Goal: Task Accomplishment & Management: Complete application form

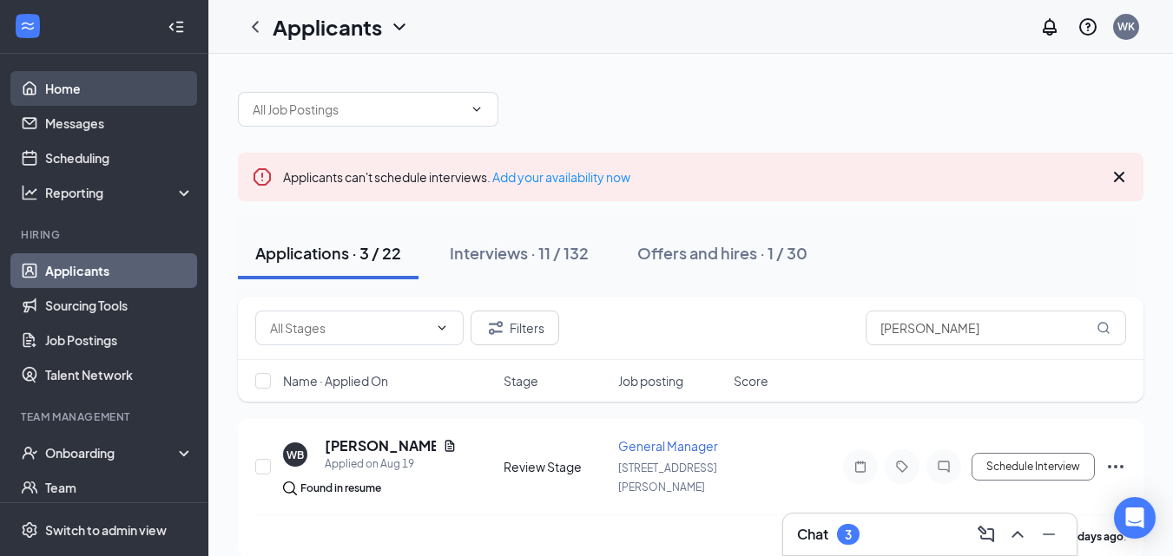
click at [56, 81] on link "Home" at bounding box center [119, 88] width 148 height 35
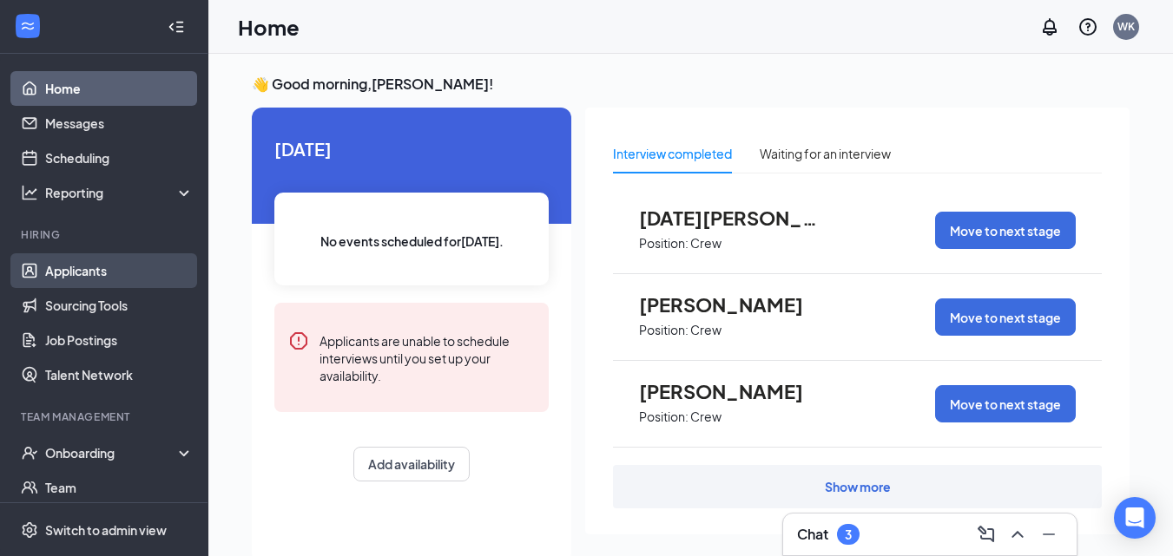
click at [70, 270] on link "Applicants" at bounding box center [119, 270] width 148 height 35
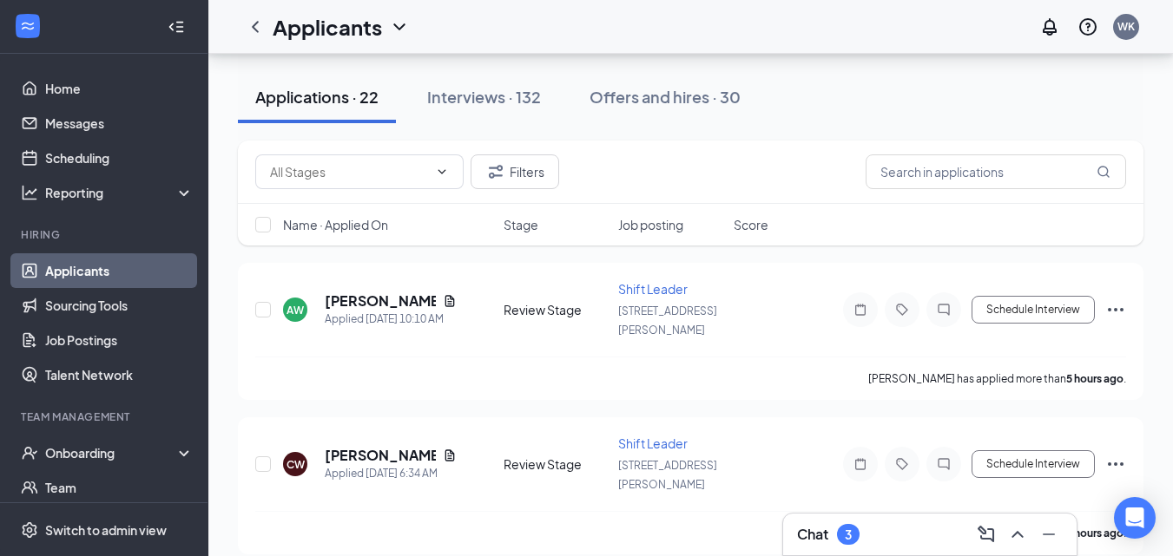
scroll to position [153, 0]
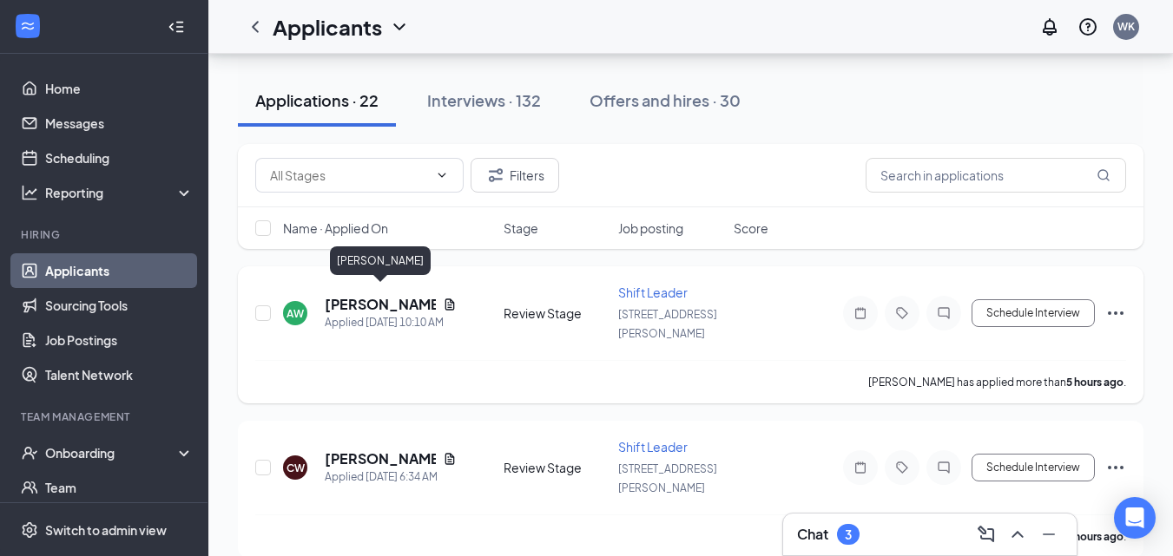
click at [382, 295] on h5 "[PERSON_NAME]" at bounding box center [380, 304] width 111 height 19
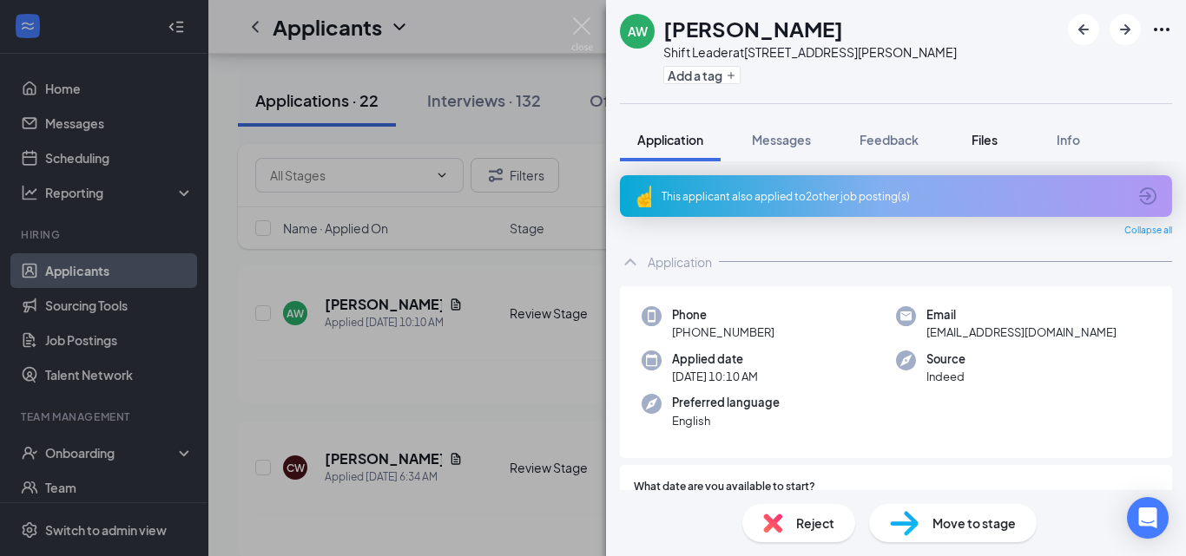
click at [986, 141] on span "Files" at bounding box center [984, 140] width 26 height 16
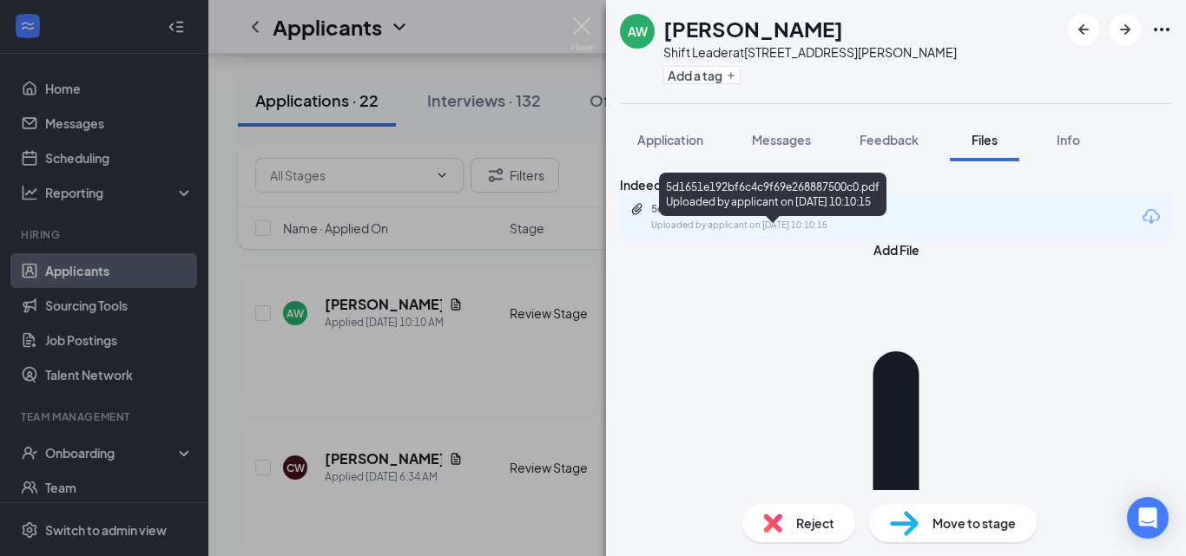
click at [805, 216] on div "5d1651e192bf6c4c9f69e268887500c0.pdf" at bounding box center [772, 209] width 243 height 14
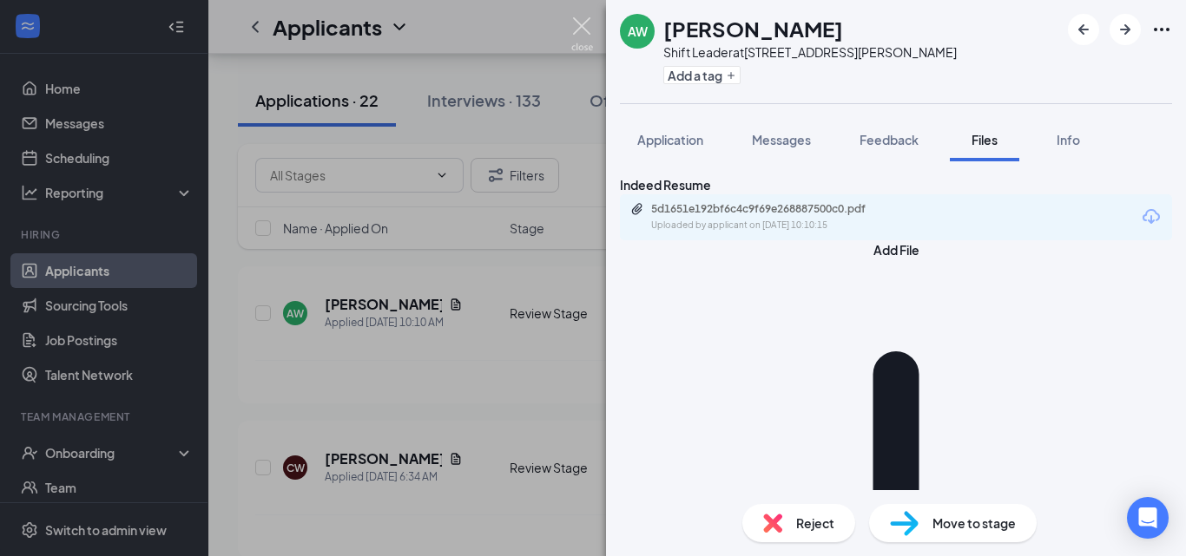
click at [583, 30] on img at bounding box center [582, 34] width 22 height 34
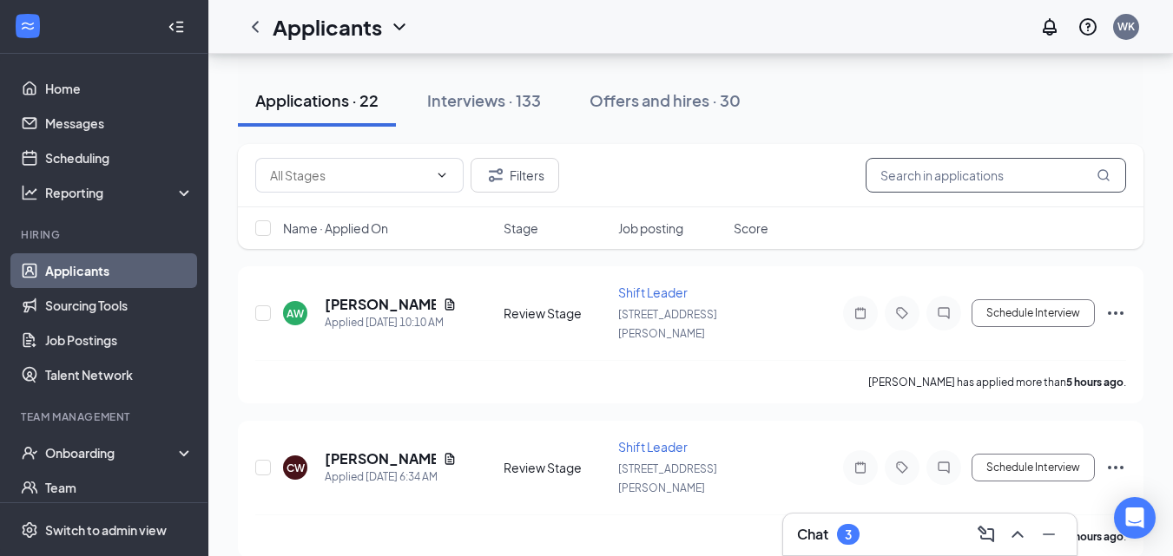
click at [991, 170] on input "text" at bounding box center [995, 175] width 260 height 35
click at [534, 98] on div "Interviews · 133" at bounding box center [484, 100] width 114 height 22
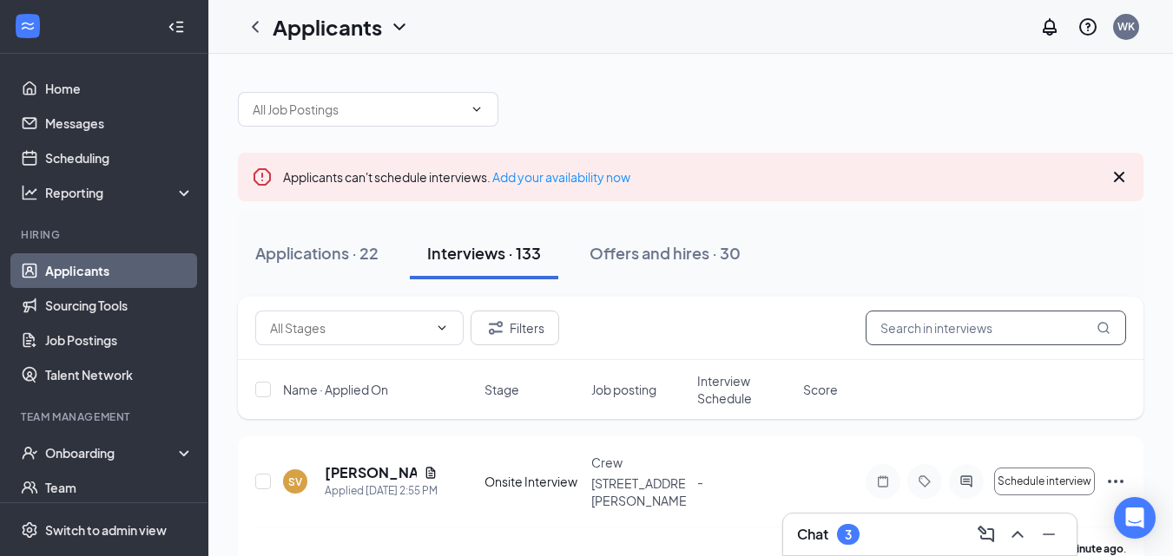
click at [960, 336] on input "text" at bounding box center [995, 328] width 260 height 35
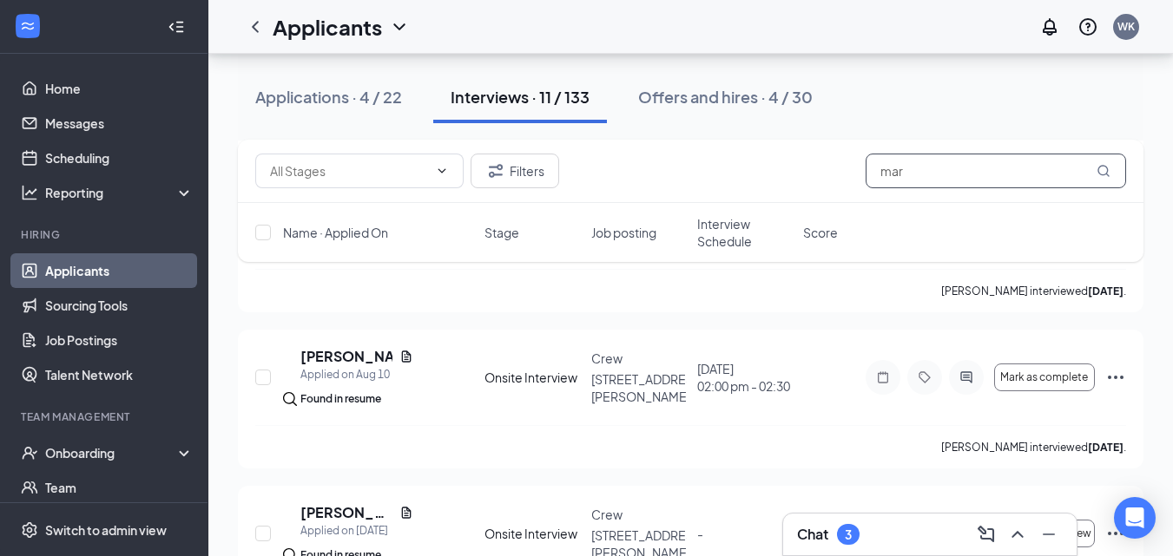
scroll to position [1349, 0]
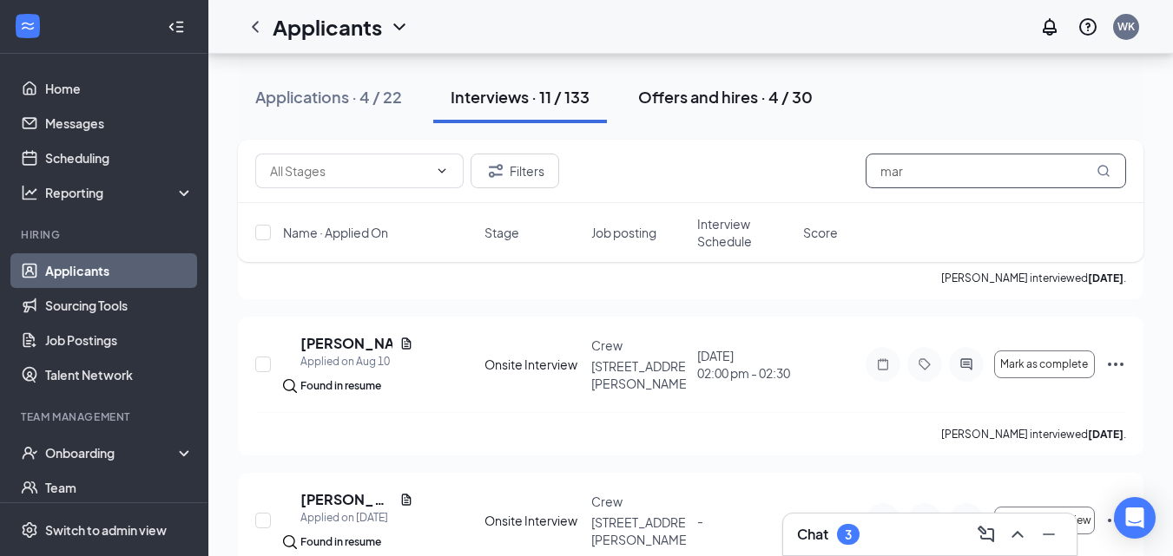
type input "mar"
click at [751, 97] on div "Offers and hires · 4 / 30" at bounding box center [725, 97] width 174 height 22
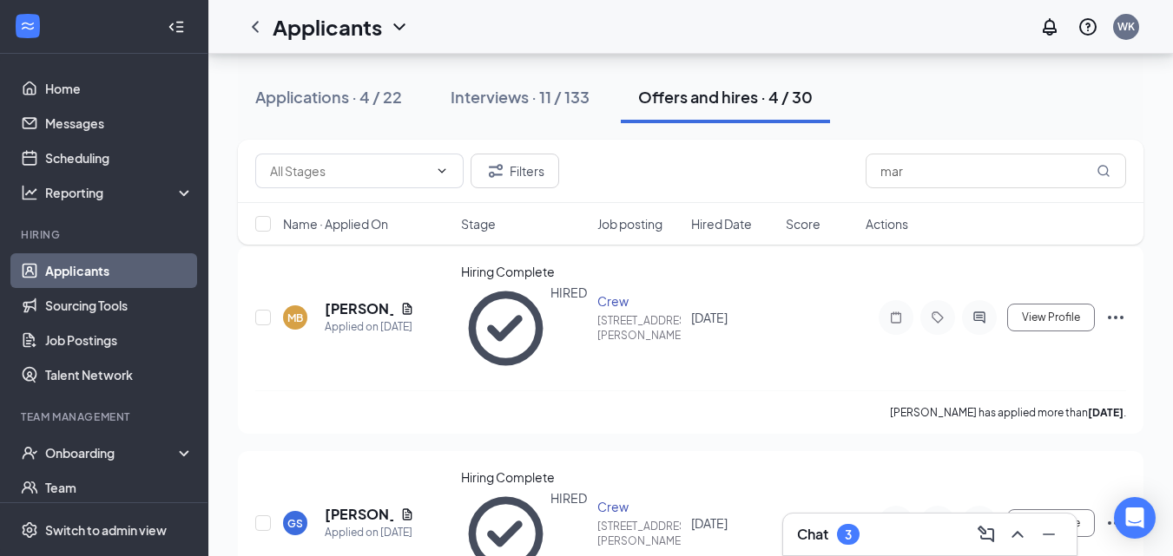
scroll to position [169, 0]
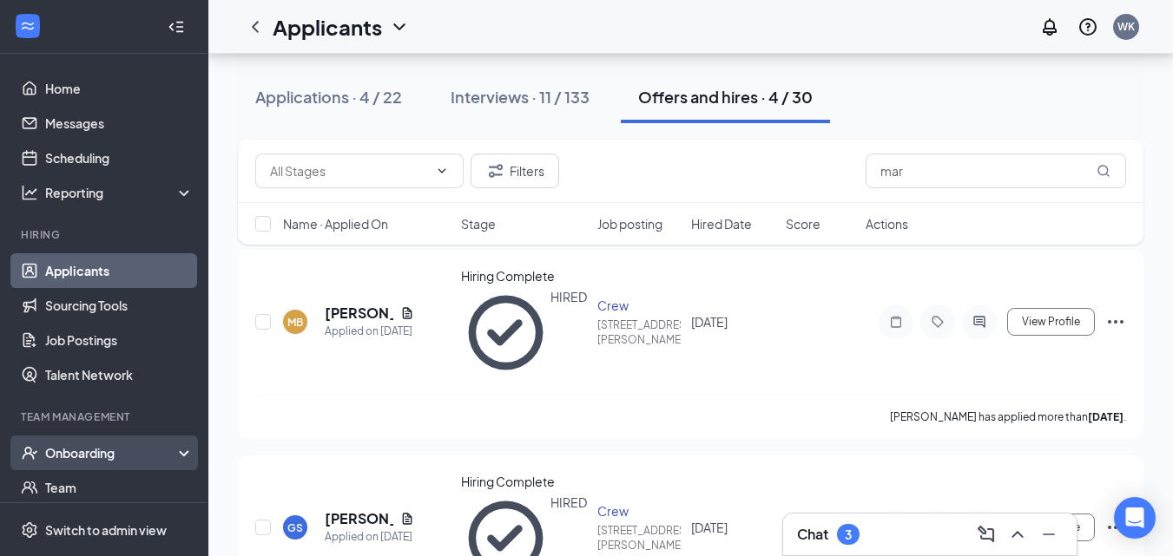
click at [102, 457] on div "Onboarding" at bounding box center [112, 452] width 134 height 17
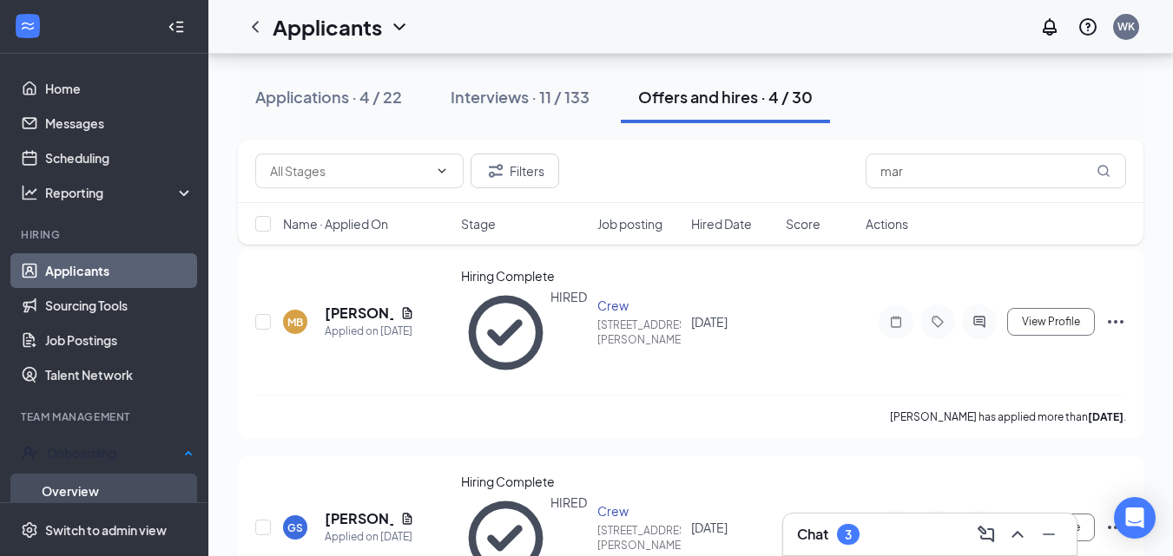
click at [101, 487] on link "Overview" at bounding box center [118, 491] width 152 height 35
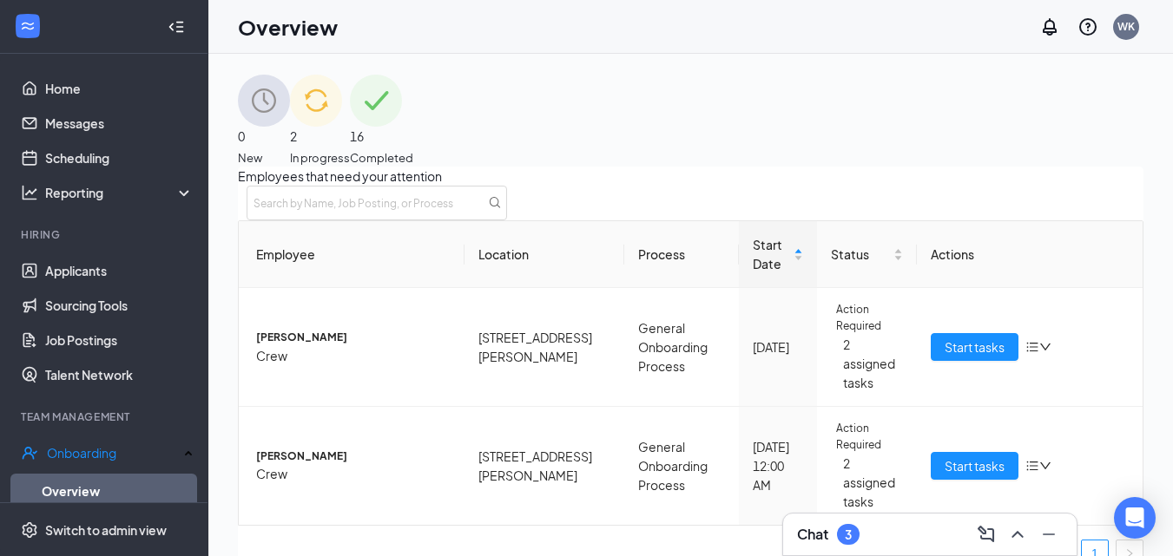
scroll to position [11, 0]
click at [956, 457] on span "Start tasks" at bounding box center [974, 466] width 60 height 19
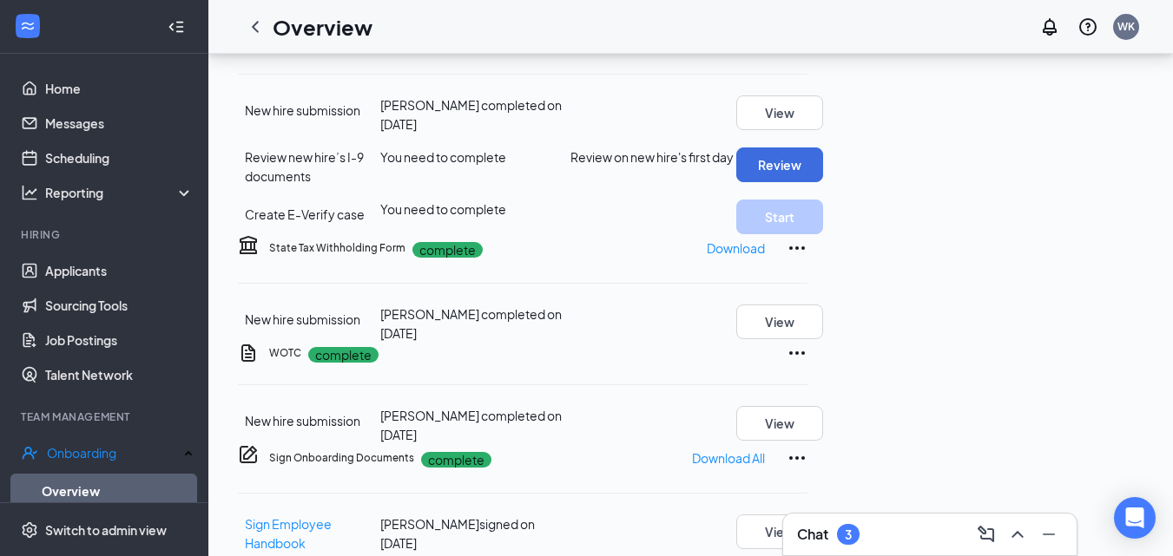
scroll to position [382, 0]
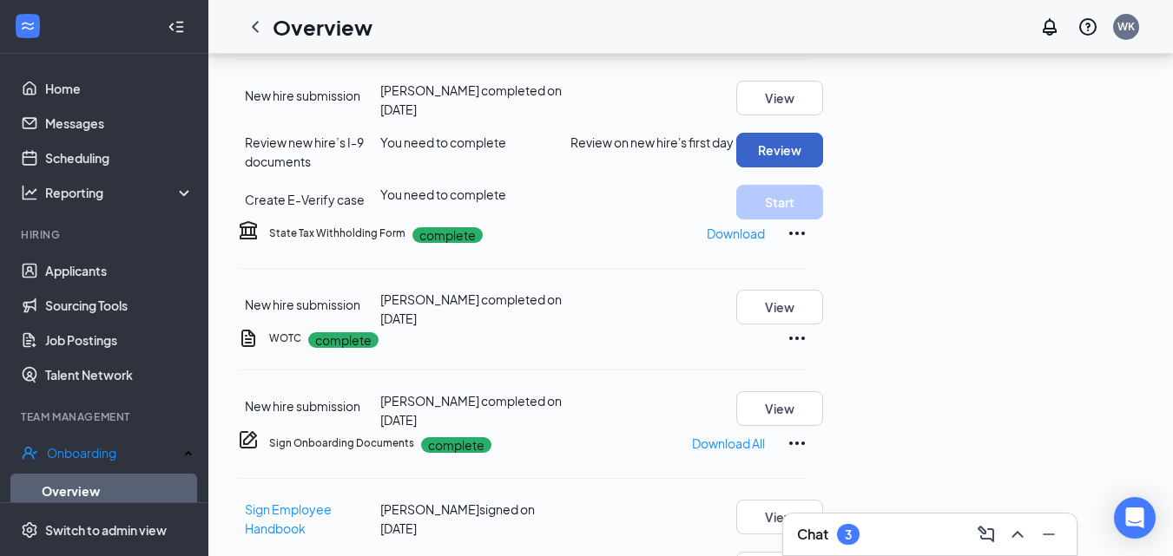
click at [823, 168] on button "Review" at bounding box center [779, 150] width 87 height 35
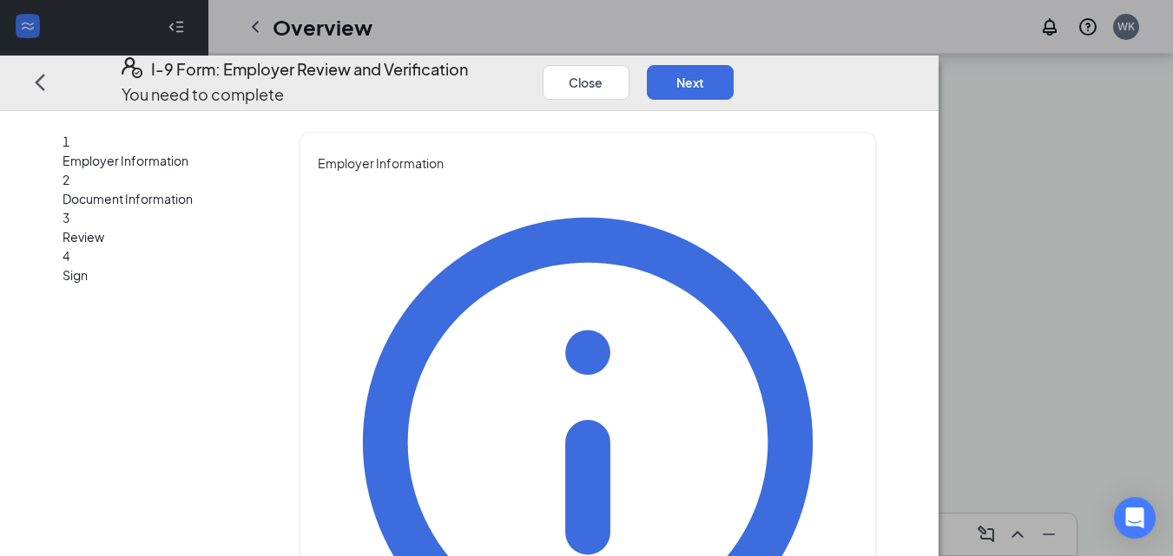
type input "[PERSON_NAME]"
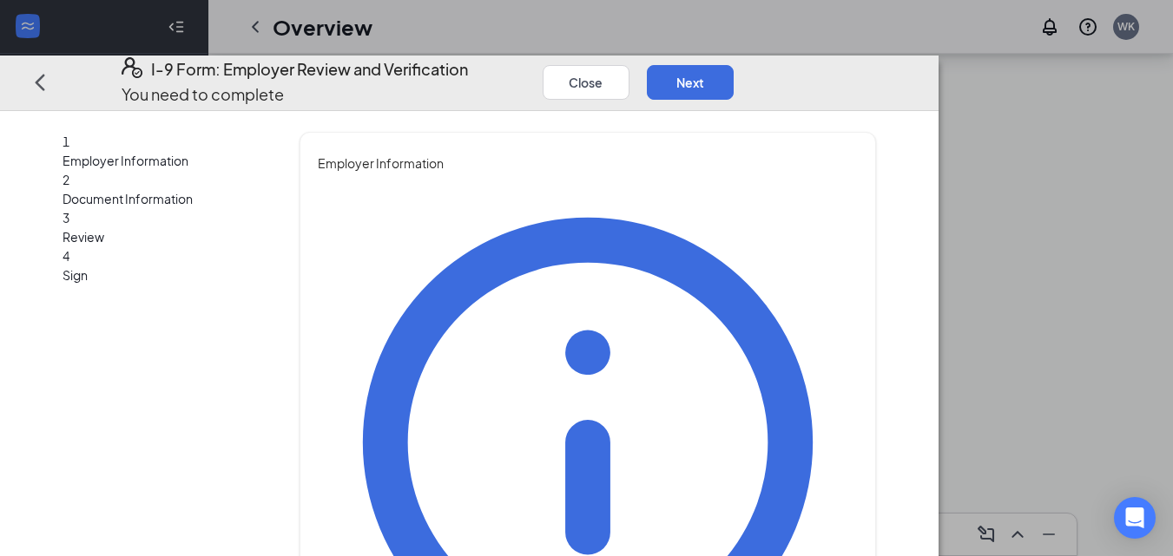
type input "General Manager"
type input "[EMAIL_ADDRESS][DOMAIN_NAME]"
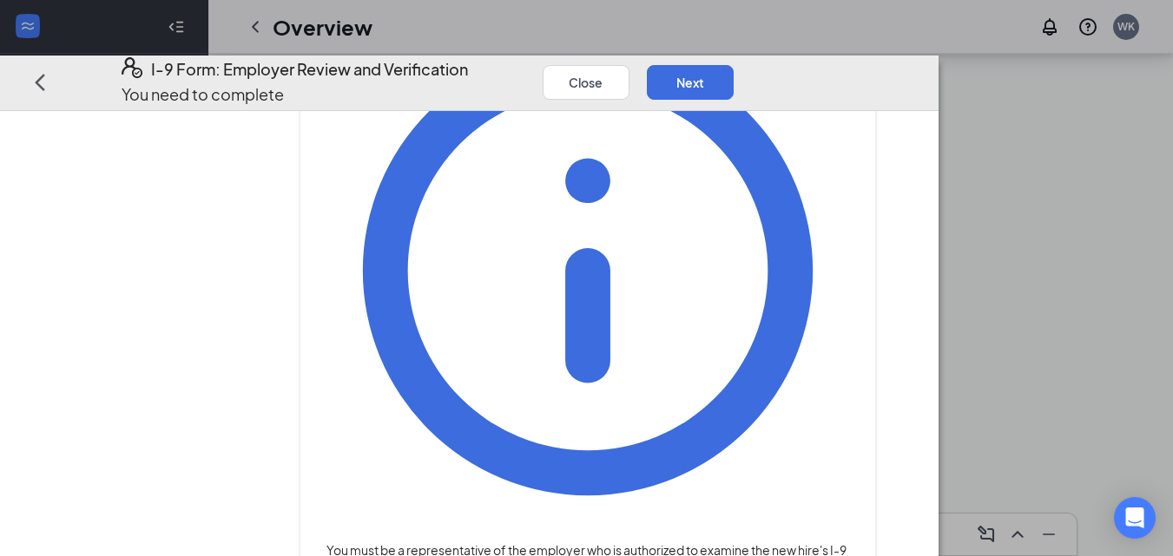
scroll to position [246, 0]
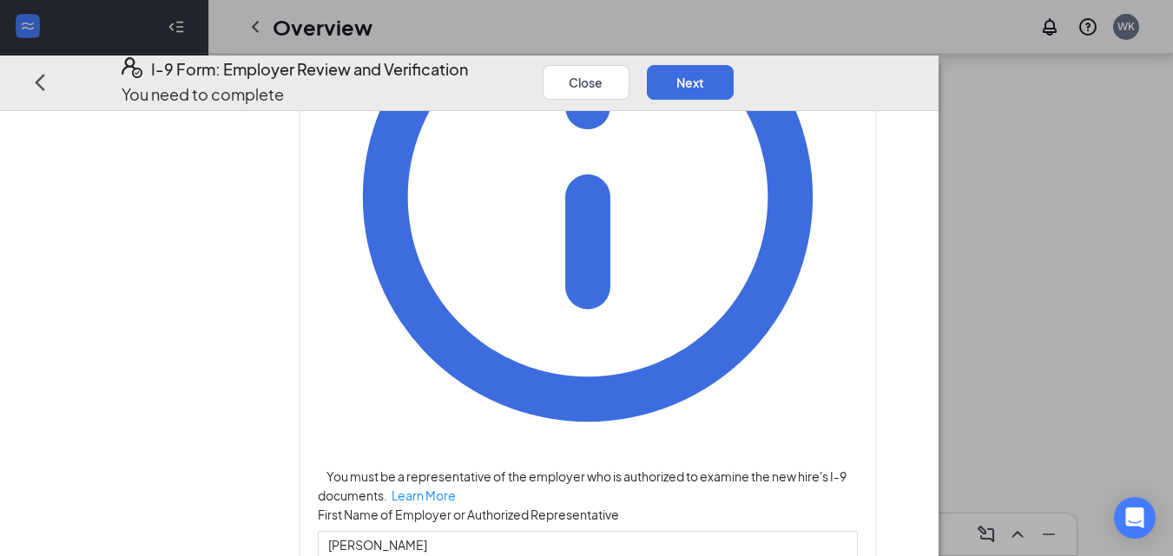
type input "7065667439"
click at [733, 65] on button "Next" at bounding box center [690, 82] width 87 height 35
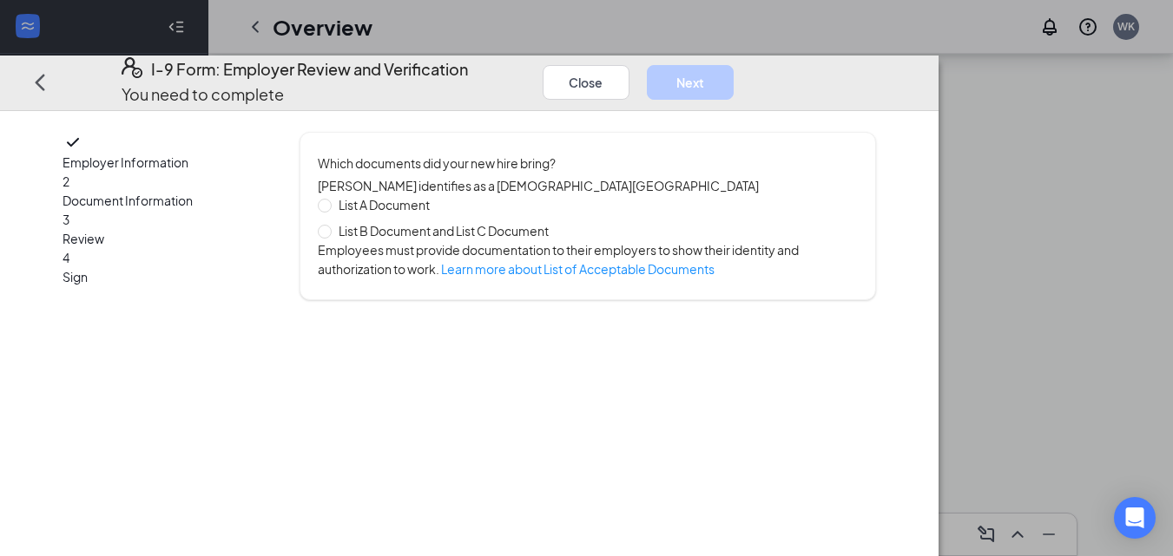
scroll to position [0, 0]
click at [330, 226] on input "List B Document and List C Document" at bounding box center [324, 231] width 12 height 12
radio input "true"
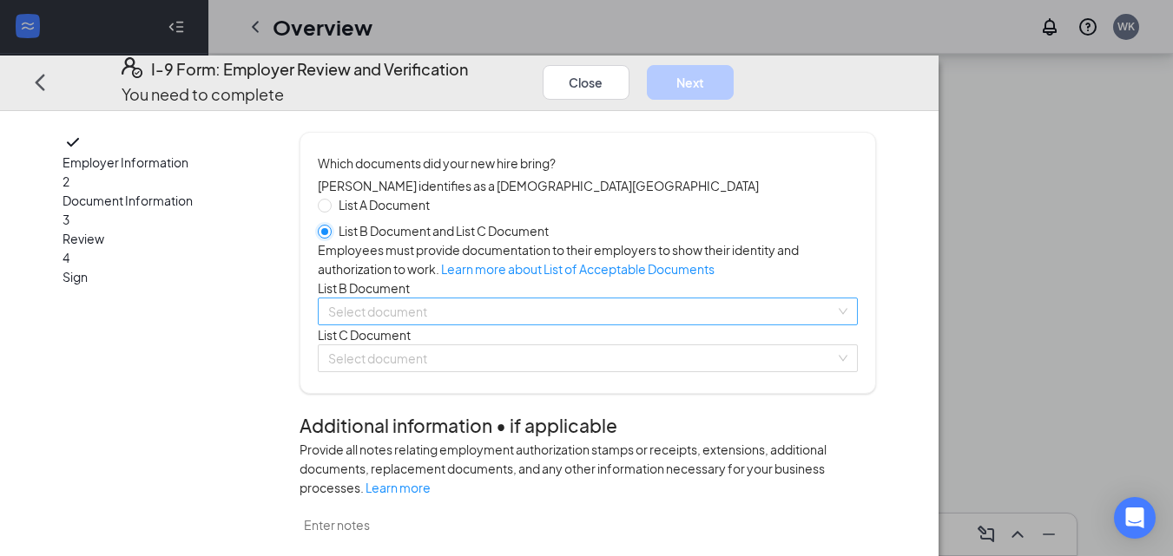
click at [858, 325] on div "Select document" at bounding box center [588, 312] width 540 height 28
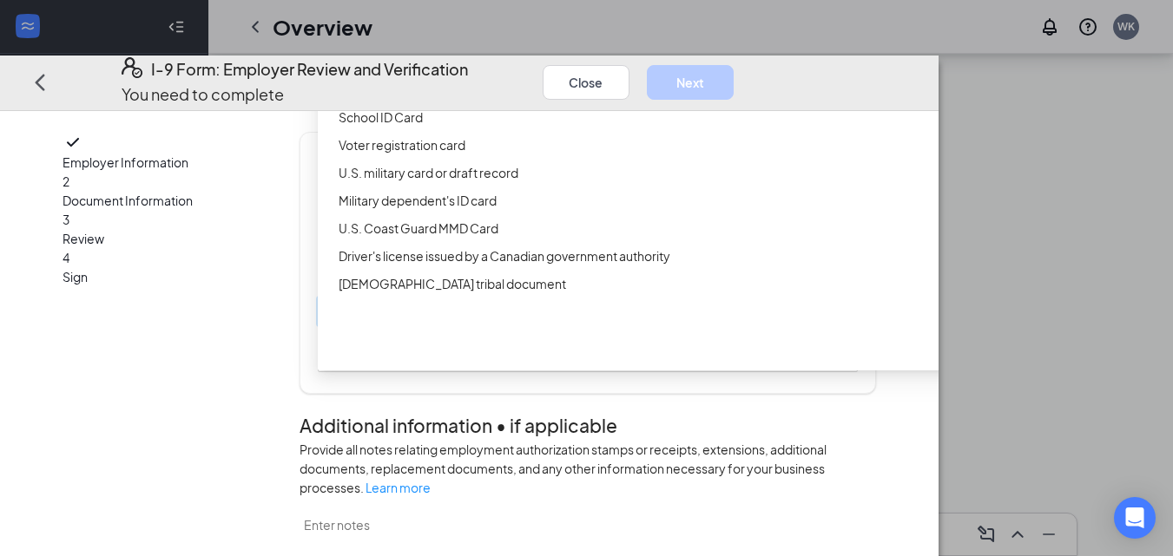
click at [589, 71] on div "Driver’s License issued by U.S State or outlying US possession" at bounding box center [673, 61] width 670 height 19
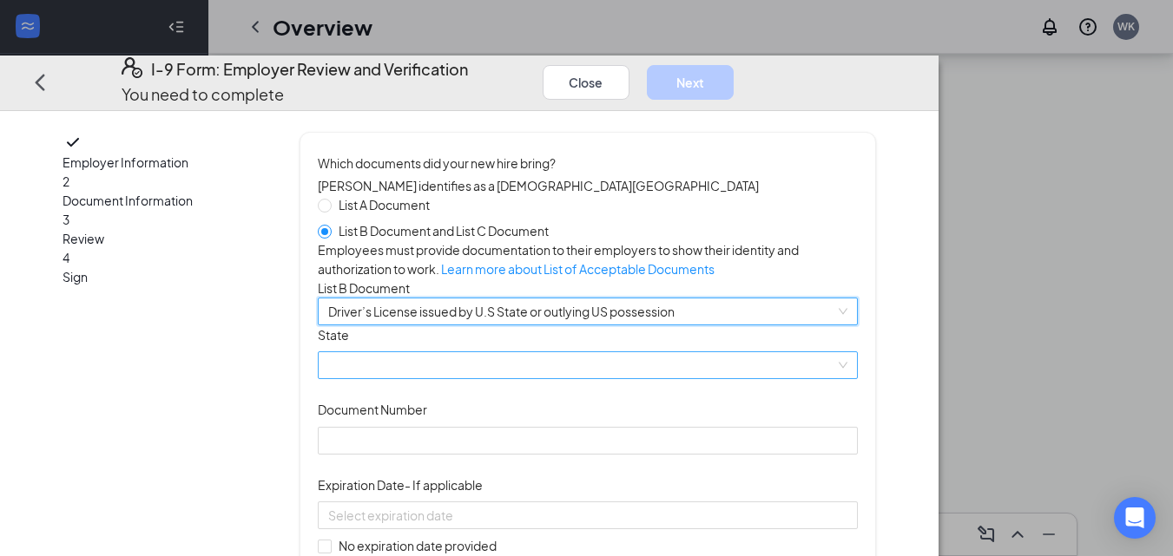
click at [677, 379] on span at bounding box center [587, 366] width 519 height 26
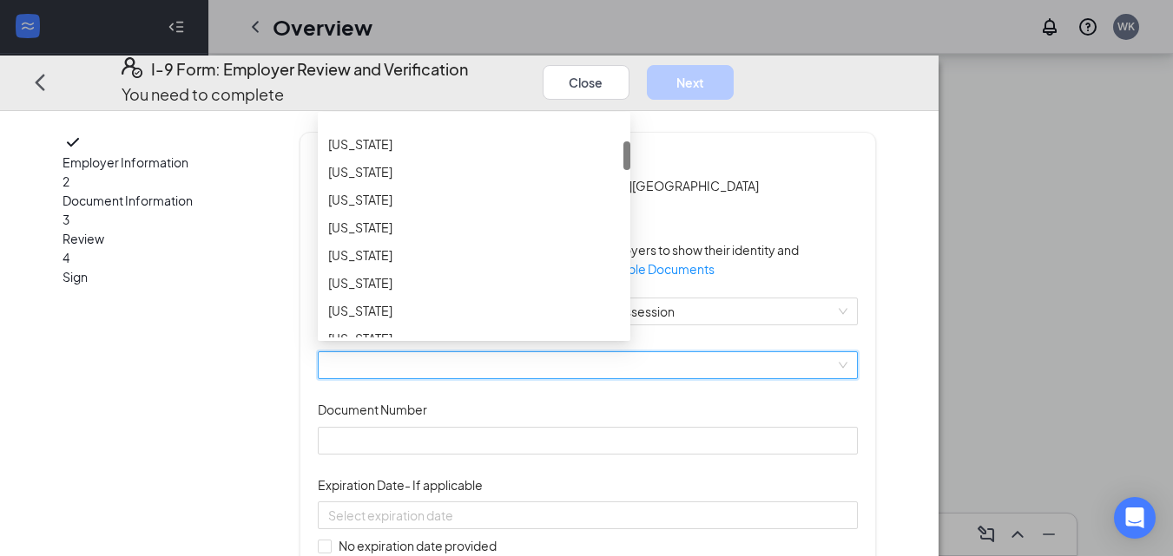
scroll to position [213, 0]
drag, startPoint x: 690, startPoint y: 232, endPoint x: 693, endPoint y: 260, distance: 27.9
click at [630, 173] on div at bounding box center [626, 158] width 7 height 29
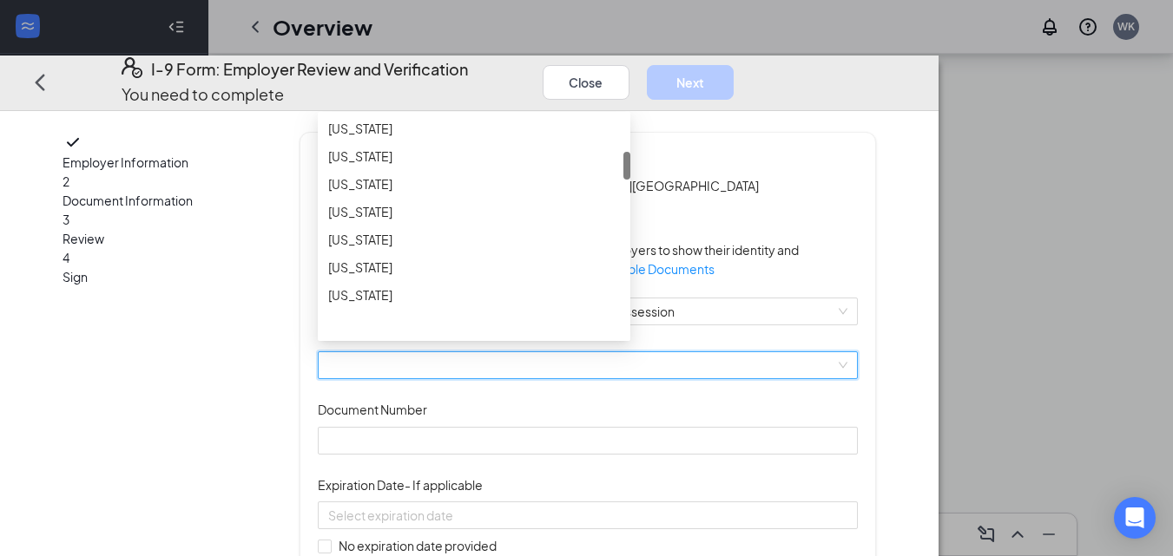
scroll to position [289, 0]
drag, startPoint x: 691, startPoint y: 256, endPoint x: 691, endPoint y: 266, distance: 9.5
click at [630, 180] on div at bounding box center [626, 166] width 7 height 28
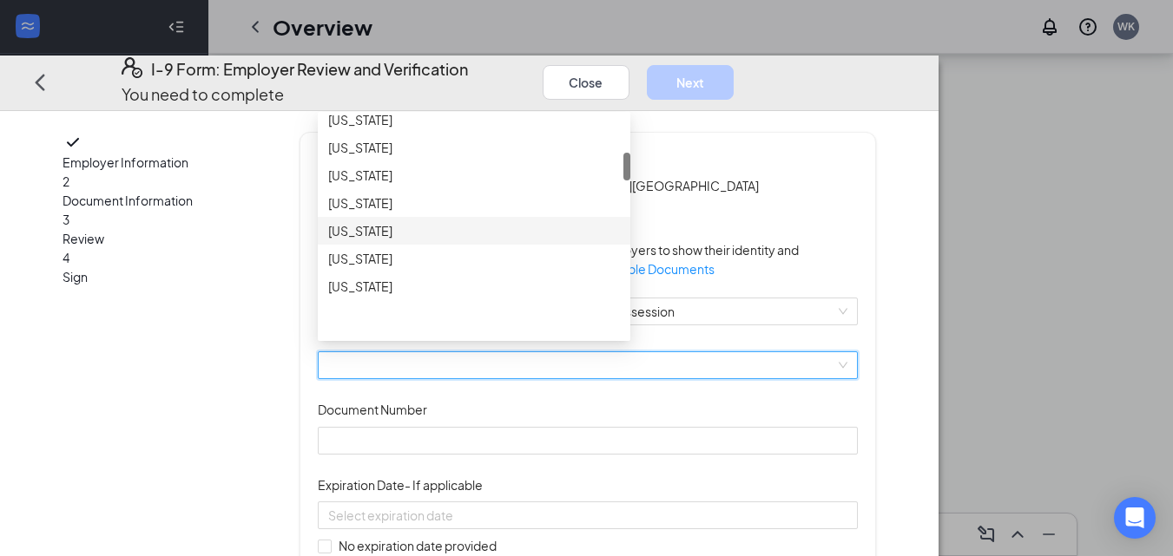
click at [506, 241] on div "[US_STATE]" at bounding box center [474, 231] width 292 height 19
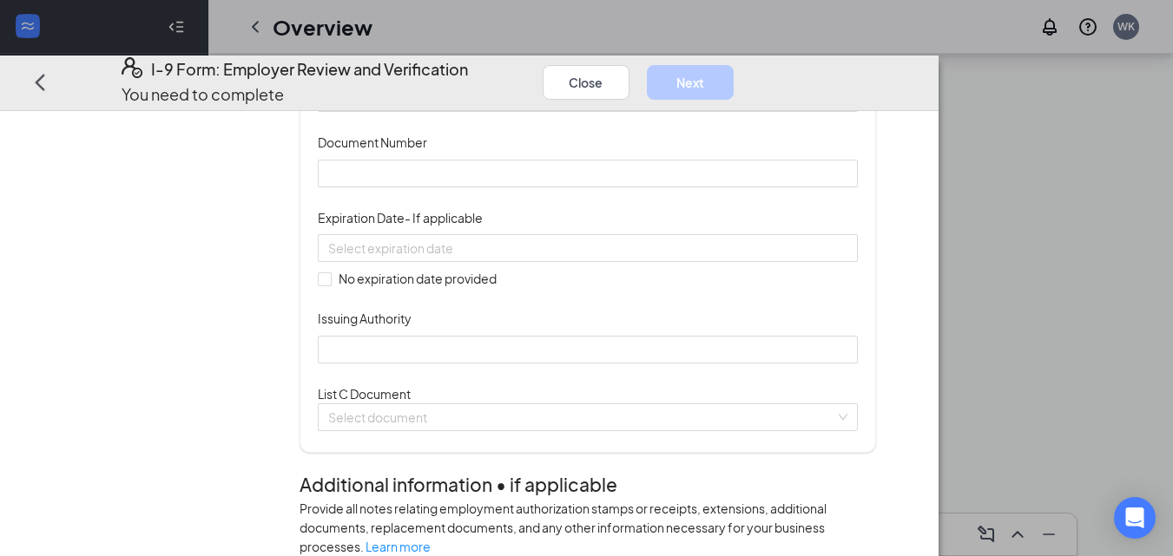
scroll to position [269, 0]
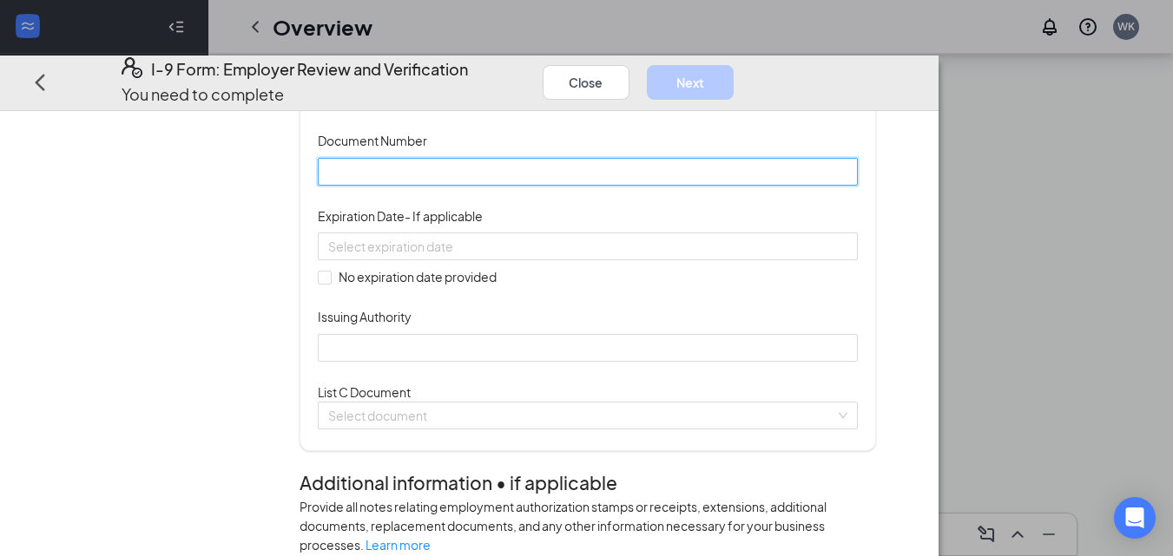
click at [609, 186] on input "Document Number" at bounding box center [588, 172] width 540 height 28
type input "070448662"
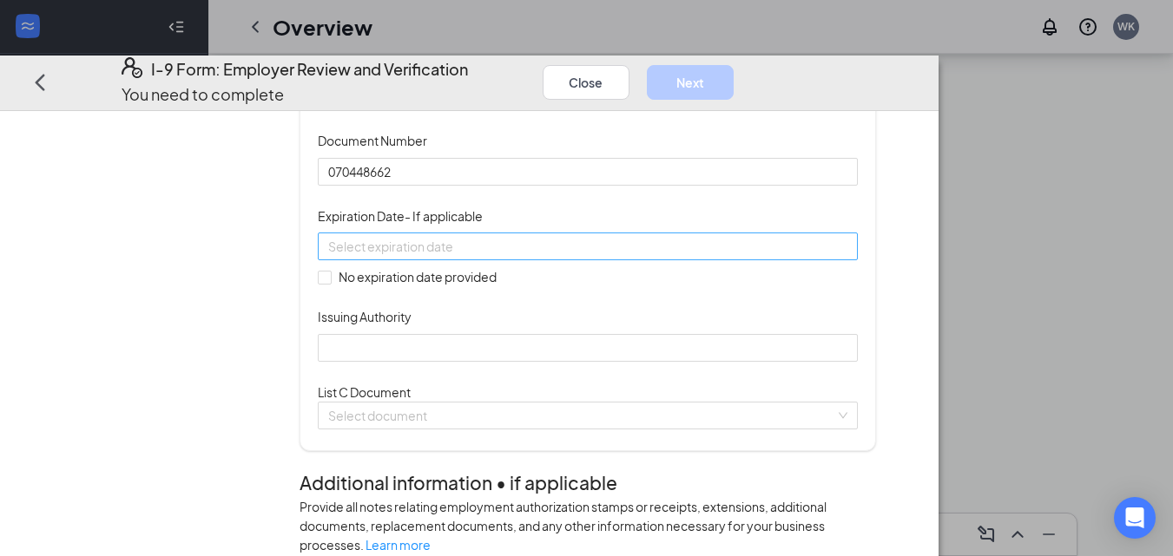
click at [667, 256] on div at bounding box center [587, 246] width 519 height 19
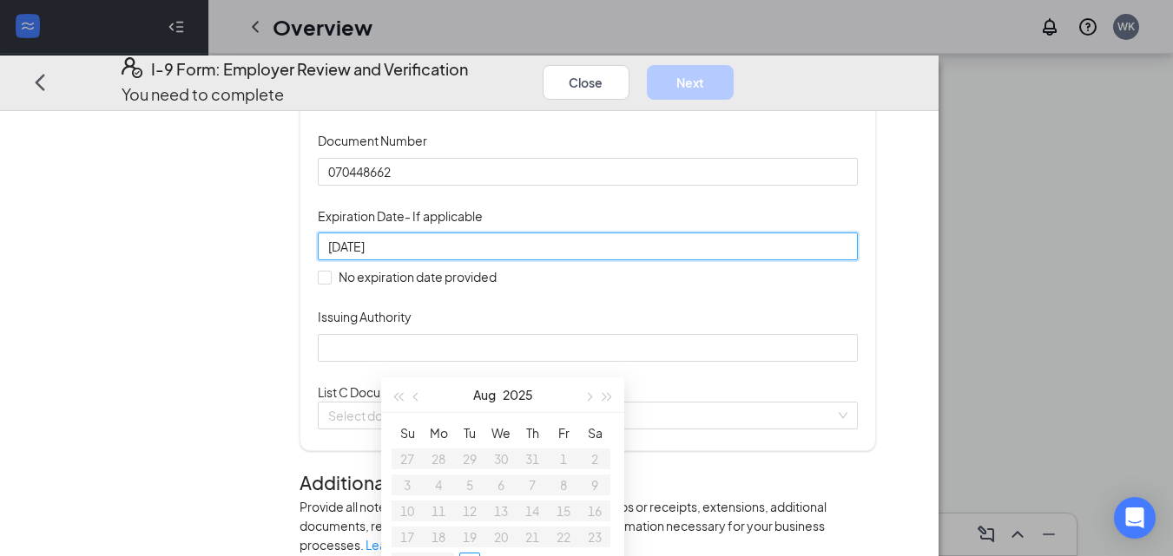
type input "[DATE]"
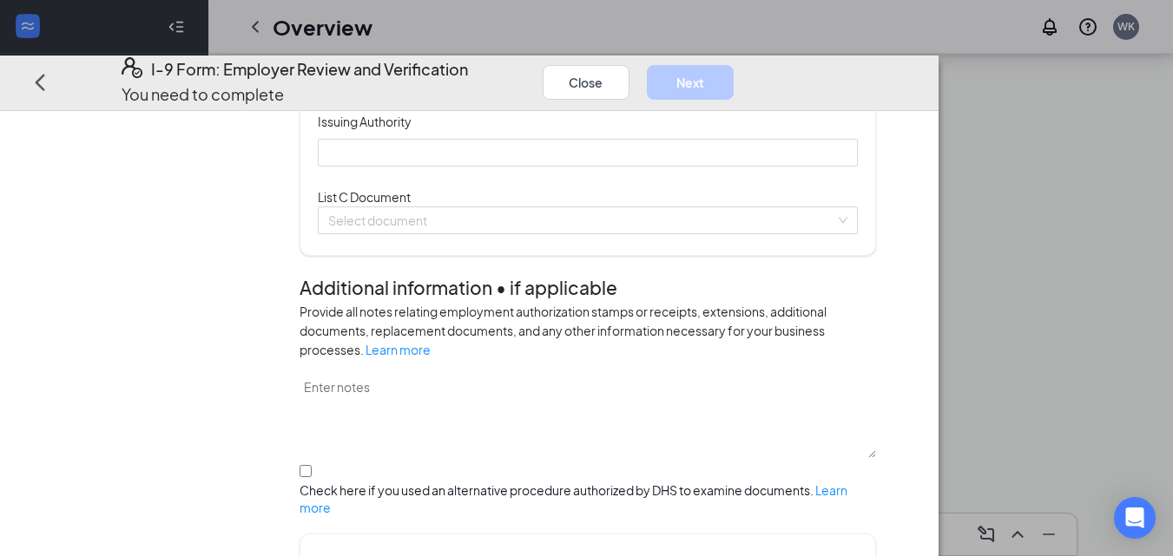
scroll to position [482, 0]
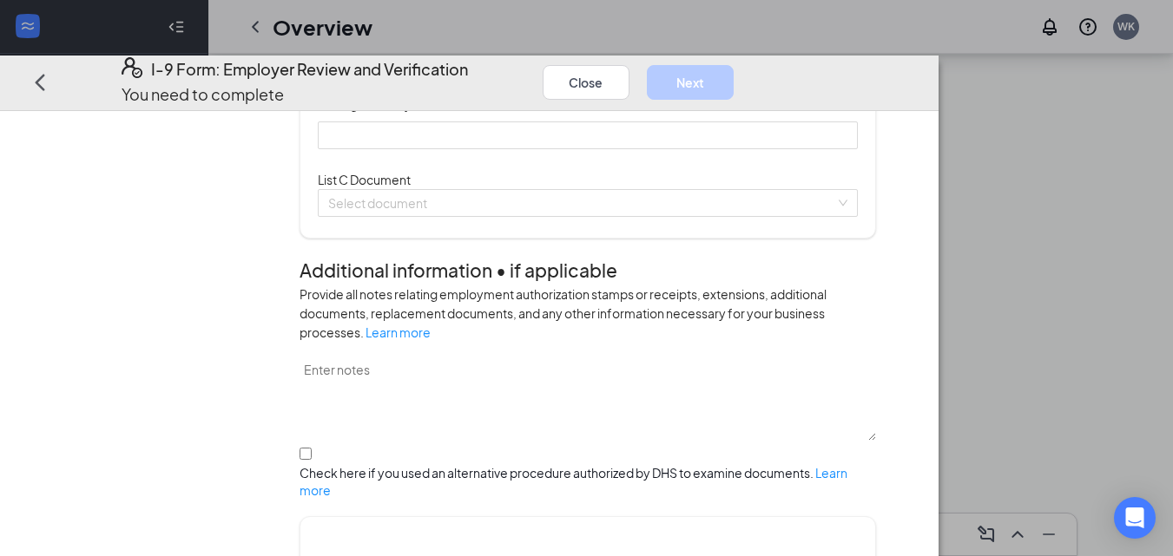
click at [673, 43] on div at bounding box center [587, 33] width 519 height 19
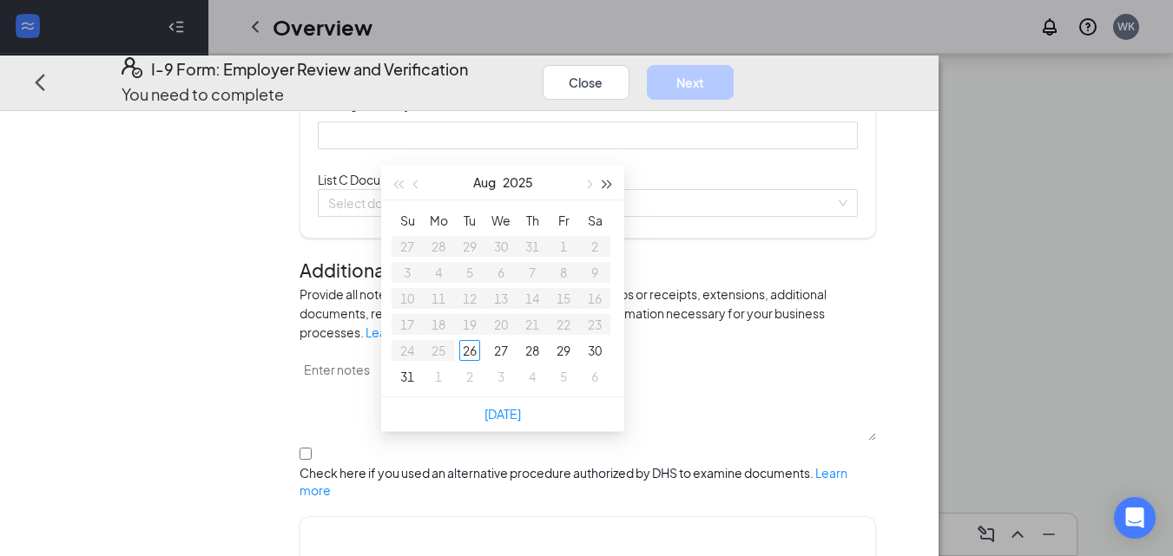
click at [607, 183] on span "button" at bounding box center [607, 185] width 9 height 9
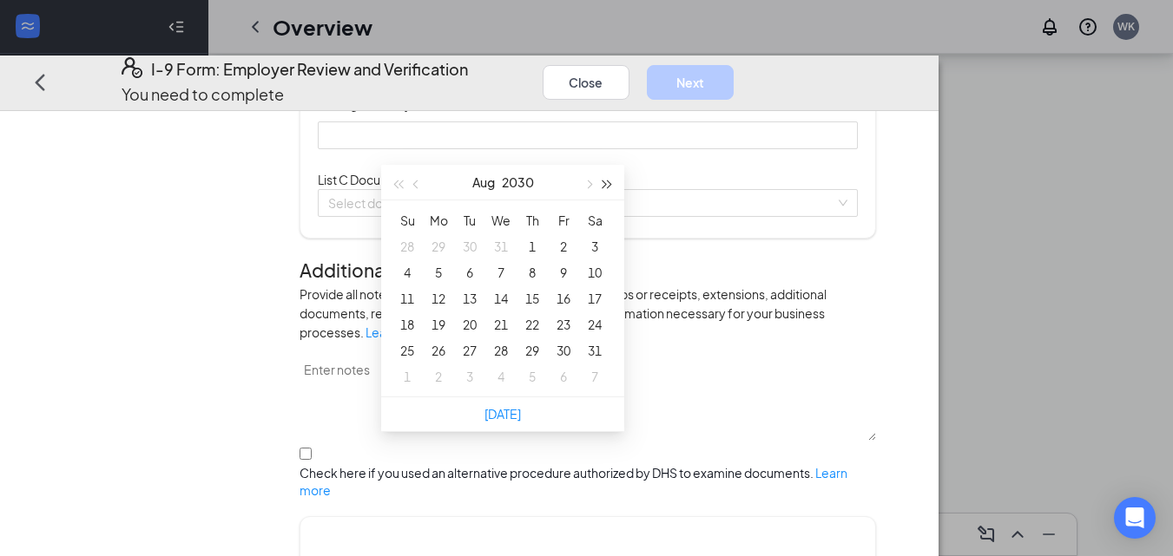
click at [607, 183] on span "button" at bounding box center [607, 185] width 9 height 9
click at [418, 183] on span "button" at bounding box center [417, 185] width 9 height 9
type input "[DATE]"
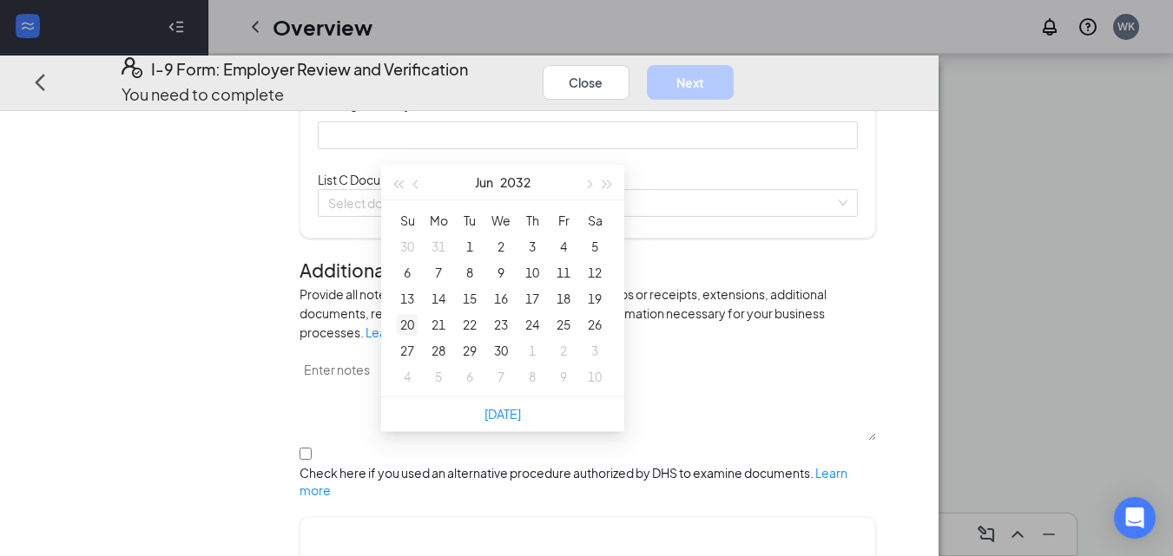
click at [411, 328] on div "20" at bounding box center [407, 324] width 21 height 21
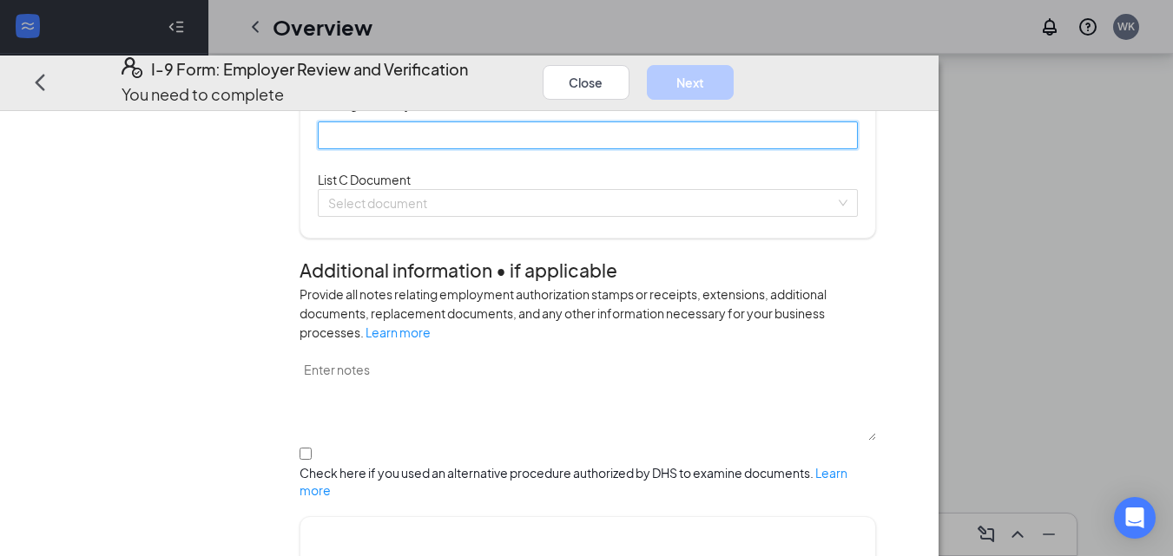
click at [477, 149] on input "Issuing Authority" at bounding box center [588, 136] width 540 height 28
type input "State of [US_STATE]"
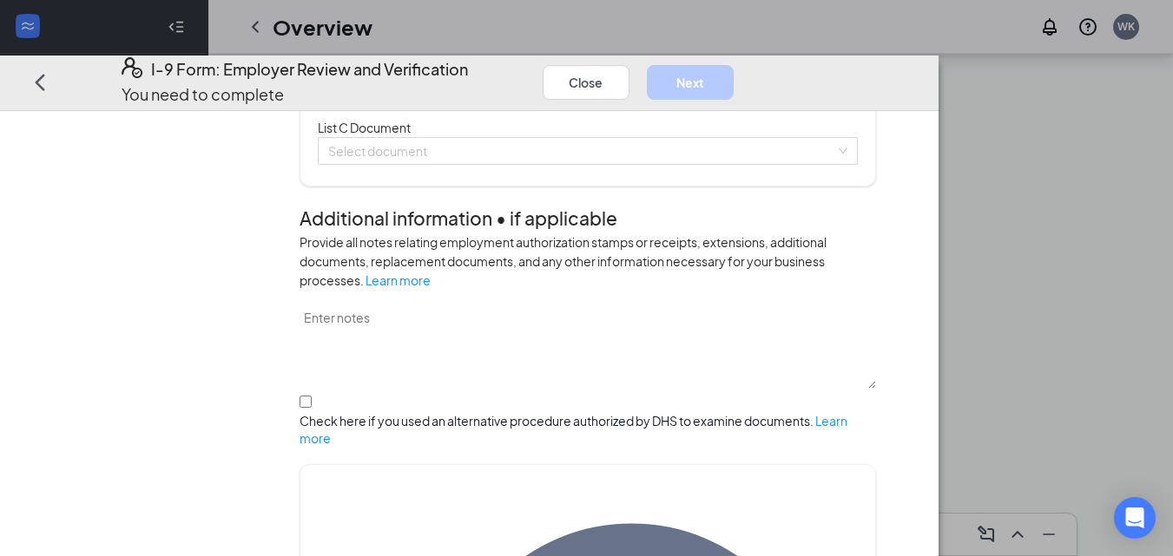
scroll to position [546, 0]
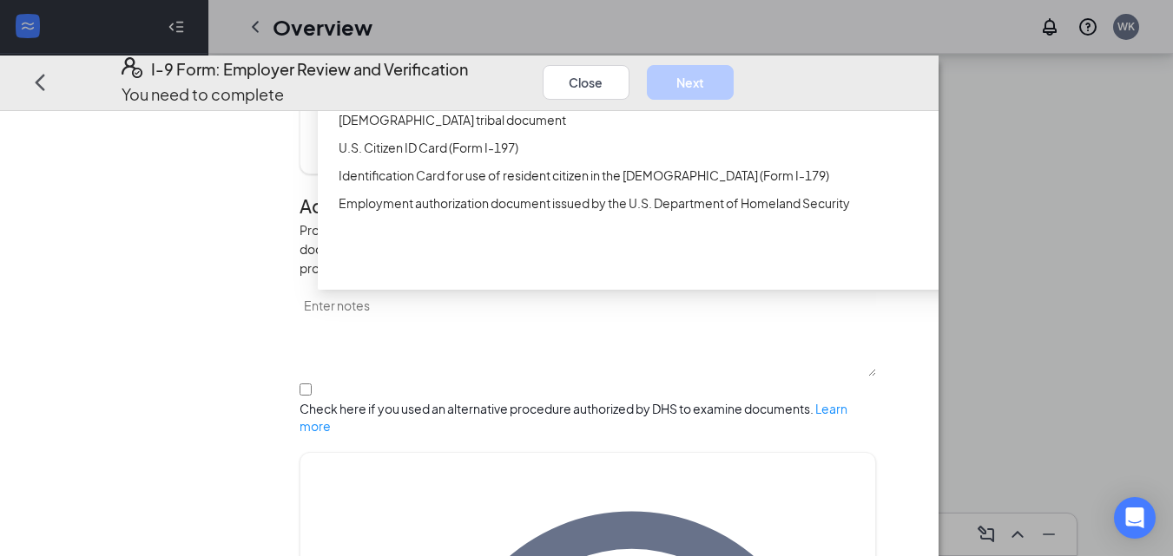
drag, startPoint x: 1066, startPoint y: 294, endPoint x: 439, endPoint y: 153, distance: 642.4
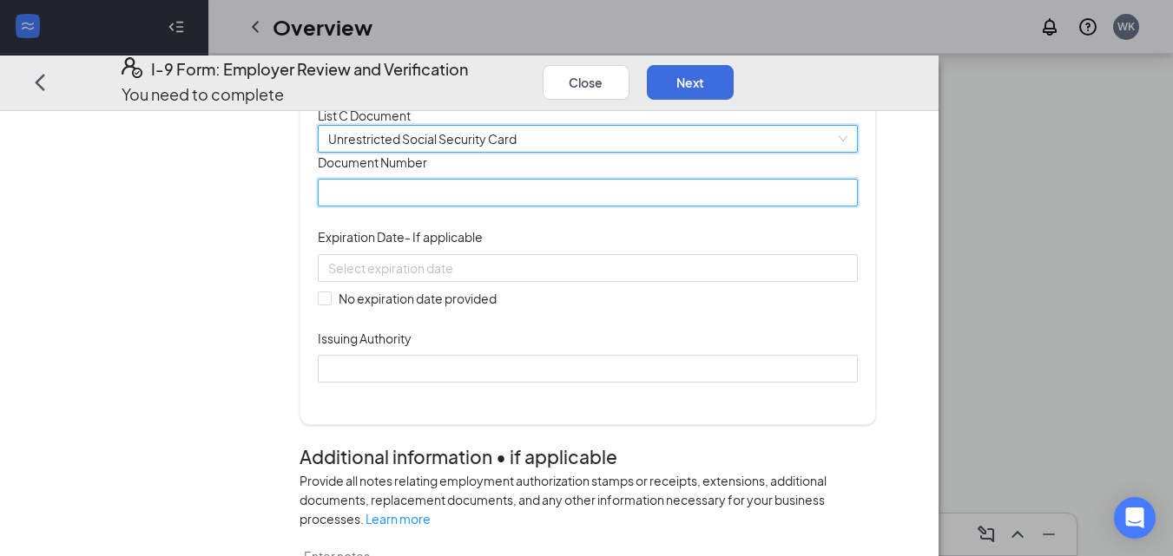
click at [490, 207] on input "Document Number" at bounding box center [588, 193] width 540 height 28
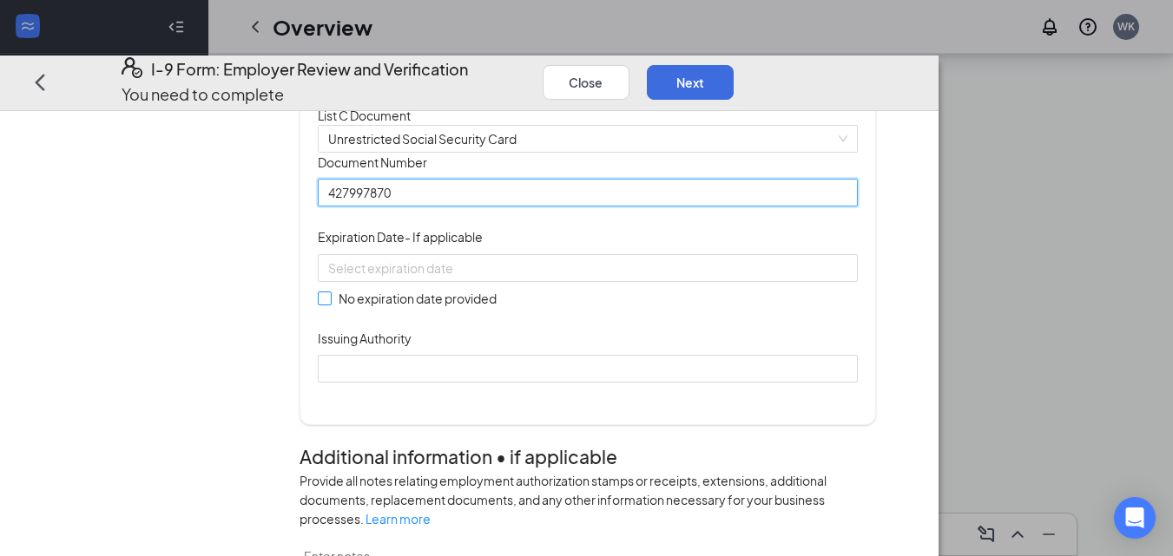
type input "427997870"
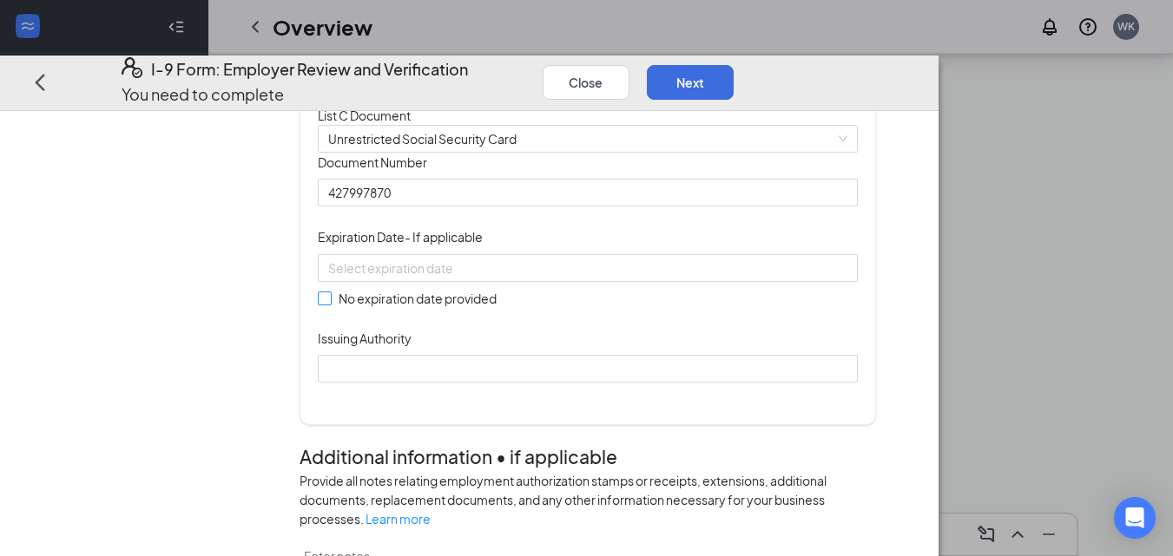
click at [332, 306] on span at bounding box center [325, 299] width 14 height 14
click at [330, 304] on input "No expiration date provided" at bounding box center [324, 298] width 12 height 12
checkbox input "true"
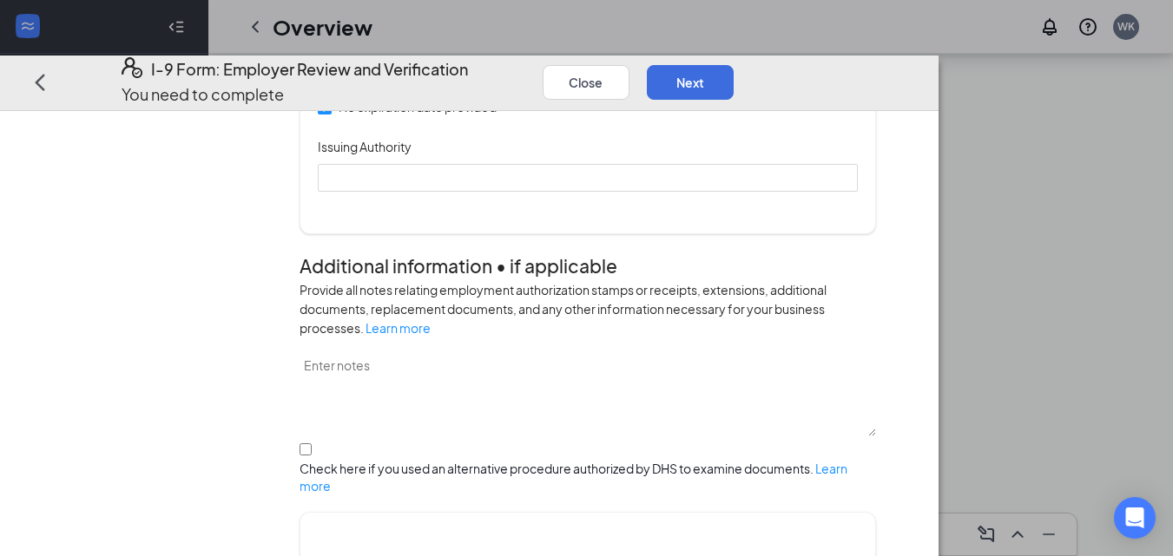
scroll to position [785, 0]
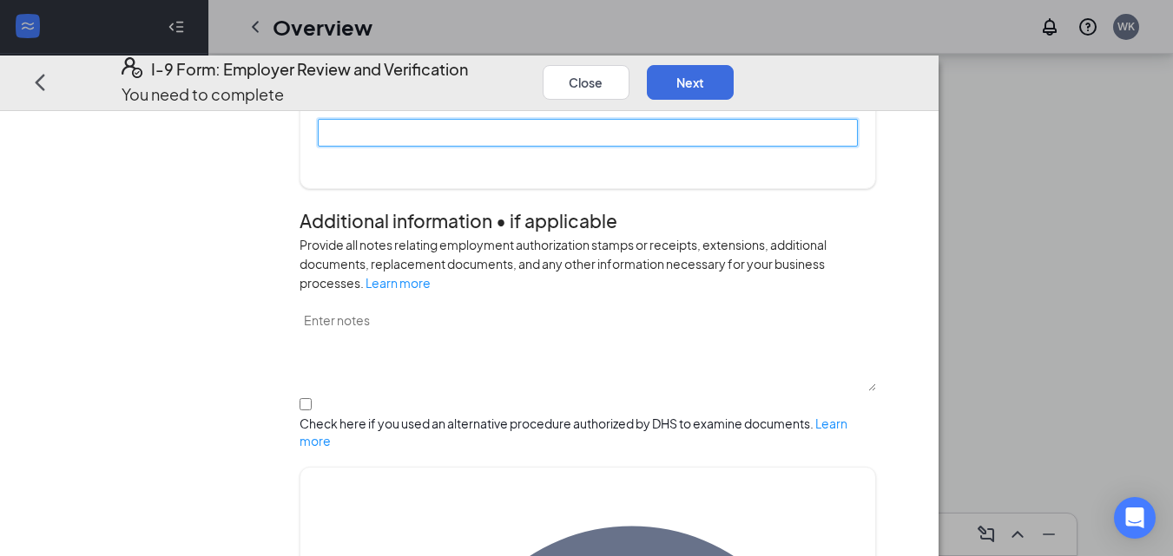
click at [644, 147] on input "Issuing Authority" at bounding box center [588, 133] width 540 height 28
type input "s.s.a"
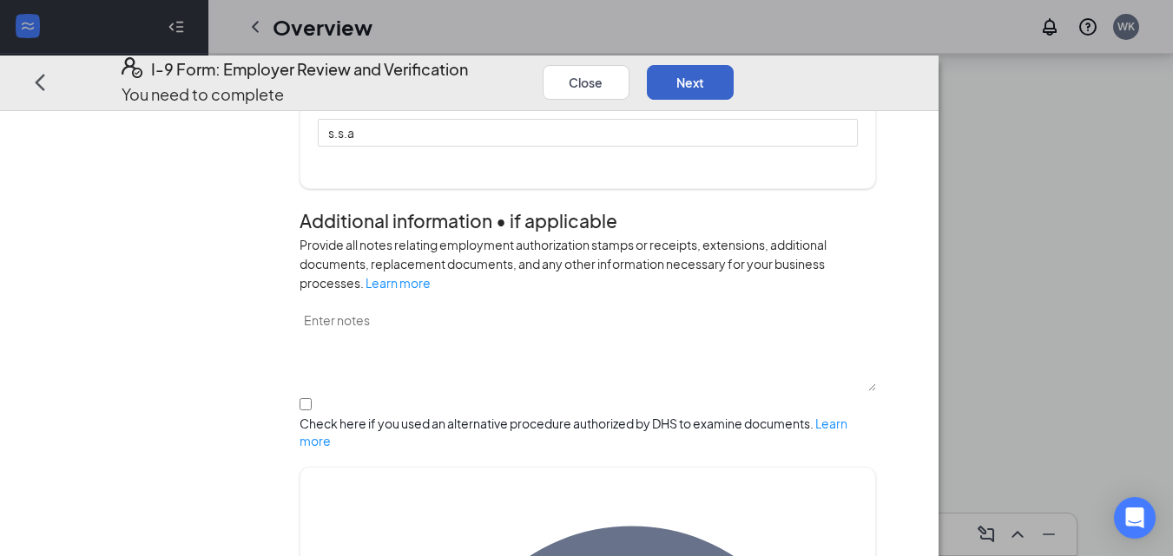
click at [733, 65] on button "Next" at bounding box center [690, 82] width 87 height 35
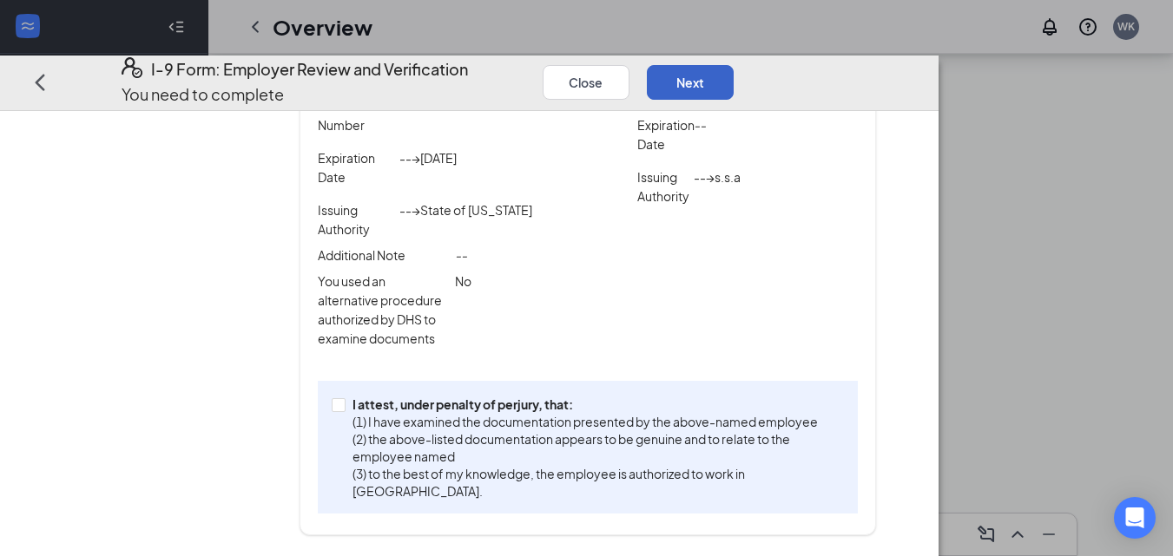
scroll to position [525, 0]
click at [344, 411] on input "I attest, under penalty of [PERSON_NAME], that: (1) I have examined the documen…" at bounding box center [338, 404] width 12 height 12
checkbox input "true"
click at [733, 65] on button "Next" at bounding box center [690, 82] width 87 height 35
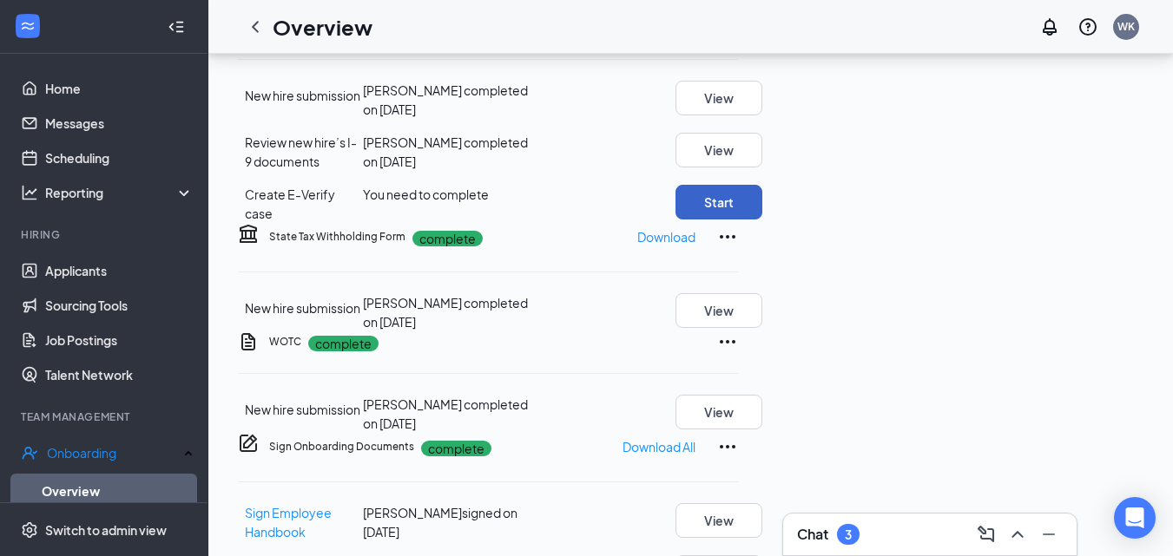
click at [762, 220] on button "Start" at bounding box center [718, 202] width 87 height 35
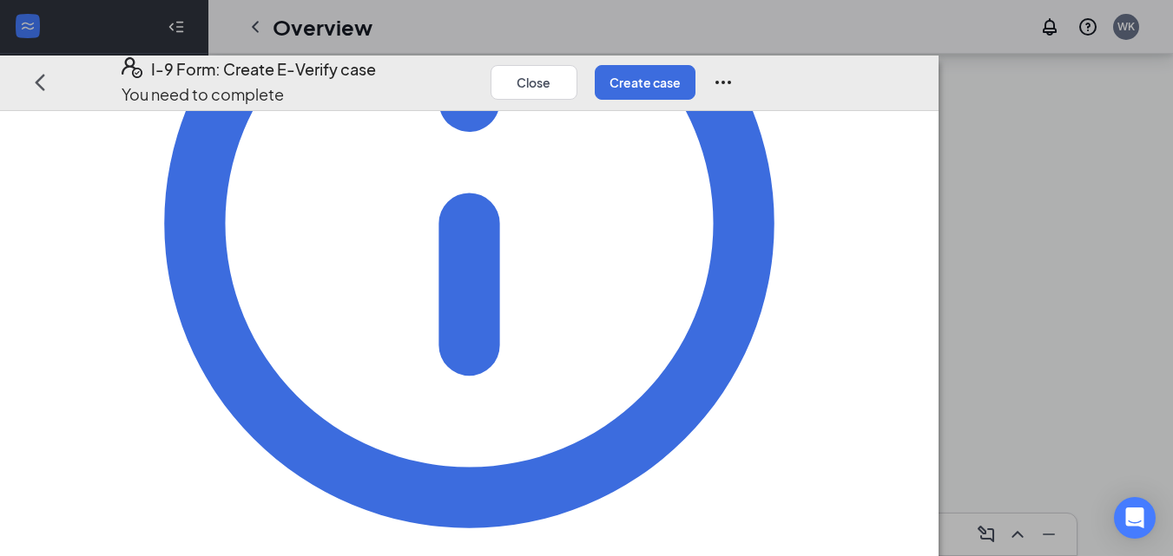
scroll to position [302, 0]
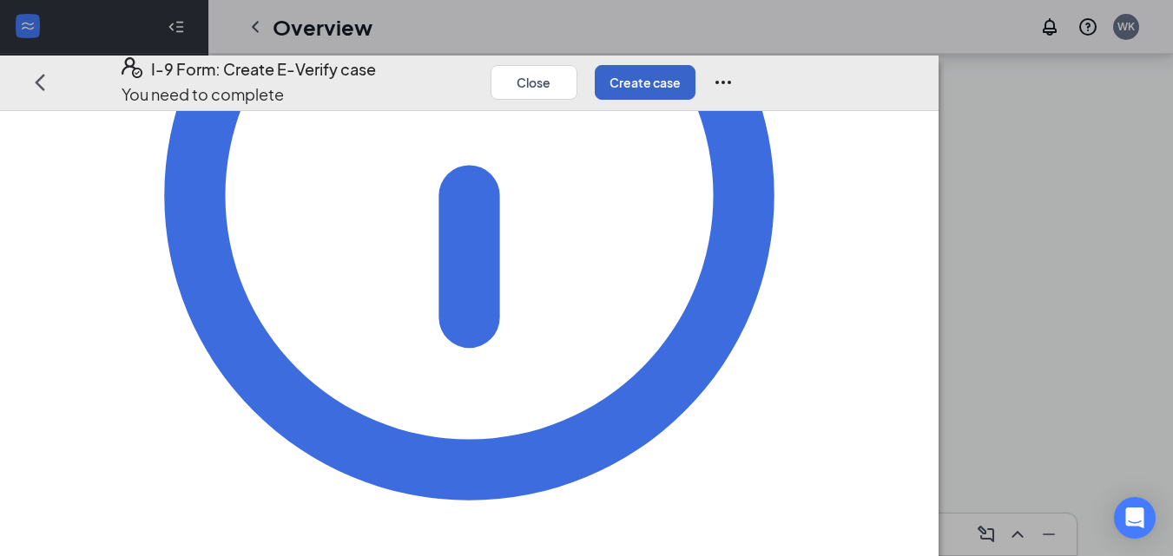
click at [695, 65] on button "Create case" at bounding box center [645, 82] width 101 height 35
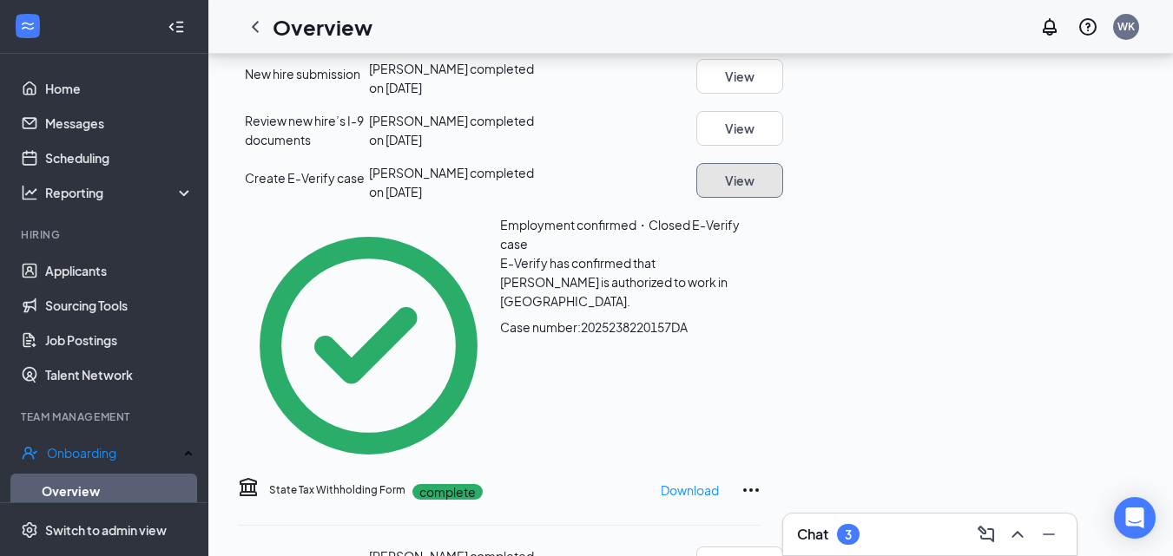
scroll to position [485, 0]
